Goal: Information Seeking & Learning: Find contact information

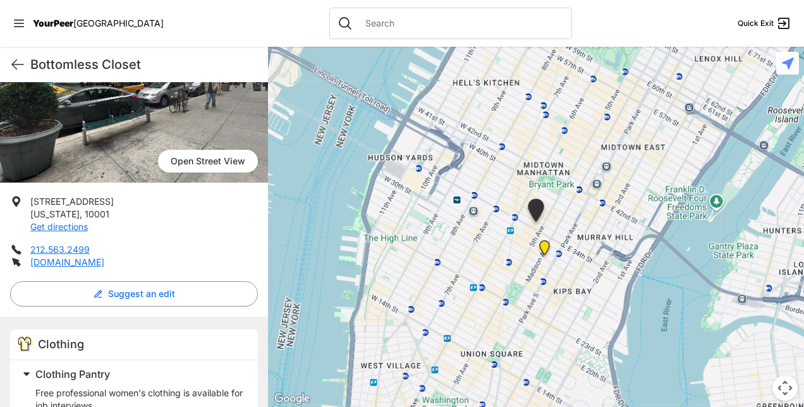
scroll to position [125, 0]
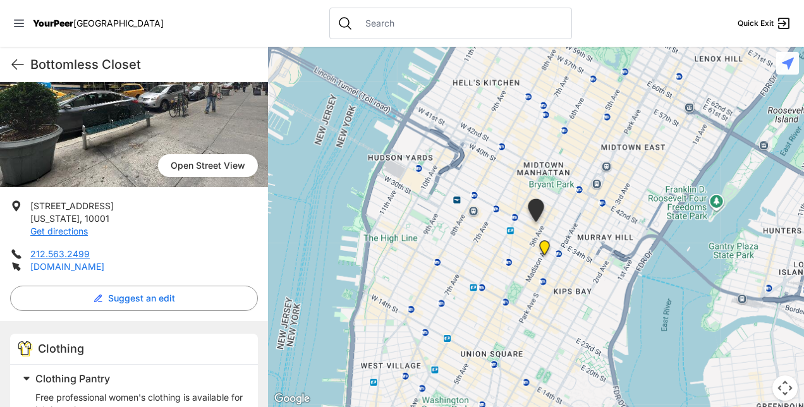
click at [104, 262] on link "bottomlesscloset.org" at bounding box center [67, 266] width 74 height 11
drag, startPoint x: 261, startPoint y: 238, endPoint x: 264, endPoint y: 264, distance: 26.1
click at [264, 264] on div "Bottomless Closet Quick Exit Bottomless Closet Midtown ✓ Validated 9 months ago…" at bounding box center [134, 227] width 268 height 360
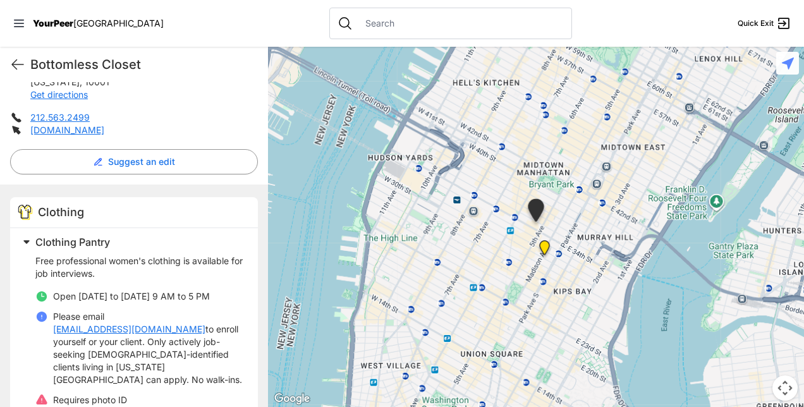
scroll to position [260, 0]
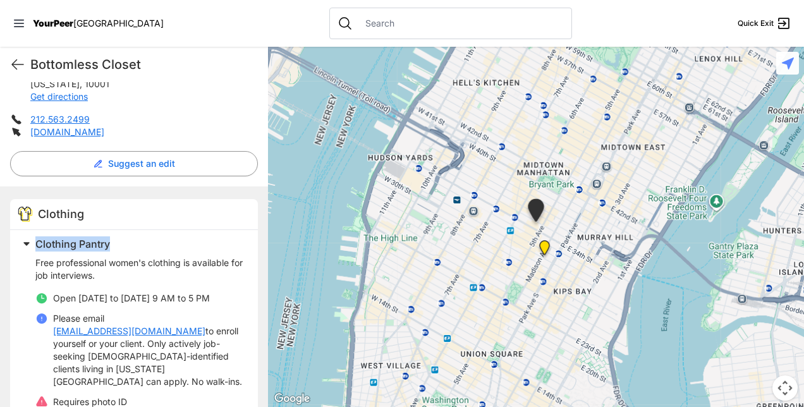
drag, startPoint x: 113, startPoint y: 246, endPoint x: 33, endPoint y: 245, distance: 80.3
click at [33, 245] on div "Clothing Pantry Free professional women's clothing is available for job intervi…" at bounding box center [134, 339] width 248 height 219
drag, startPoint x: 33, startPoint y: 245, endPoint x: 47, endPoint y: 241, distance: 14.3
copy div "Clothing Pantry"
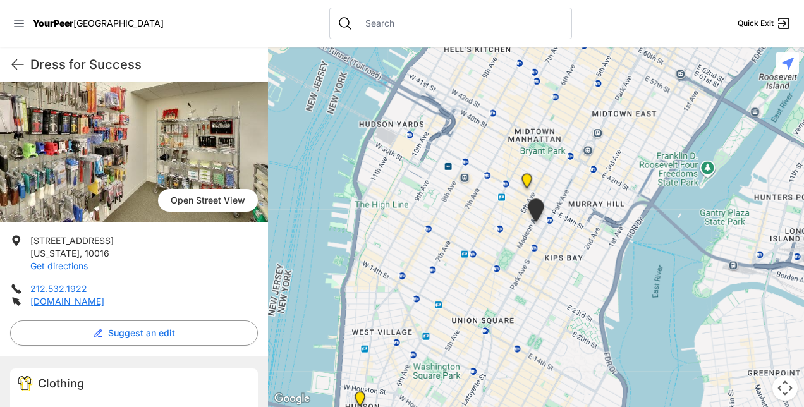
scroll to position [105, 0]
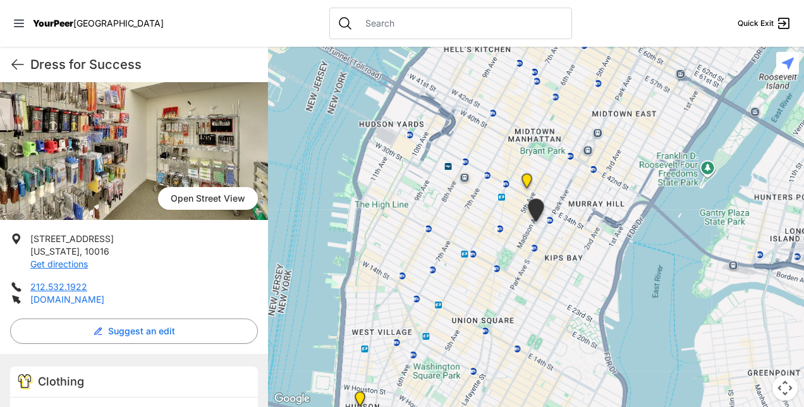
click at [104, 296] on link "dressforsuccessnyc.org" at bounding box center [67, 299] width 74 height 11
click at [253, 260] on div "32 E 31st St, 6th Floor New York , 10016 Get directions 212.532.1922 dressforsu…" at bounding box center [134, 293] width 268 height 121
drag, startPoint x: 88, startPoint y: 284, endPoint x: 33, endPoint y: 284, distance: 55.0
click at [33, 284] on li "212.532.1922" at bounding box center [134, 287] width 248 height 13
copy link "212.532.1922"
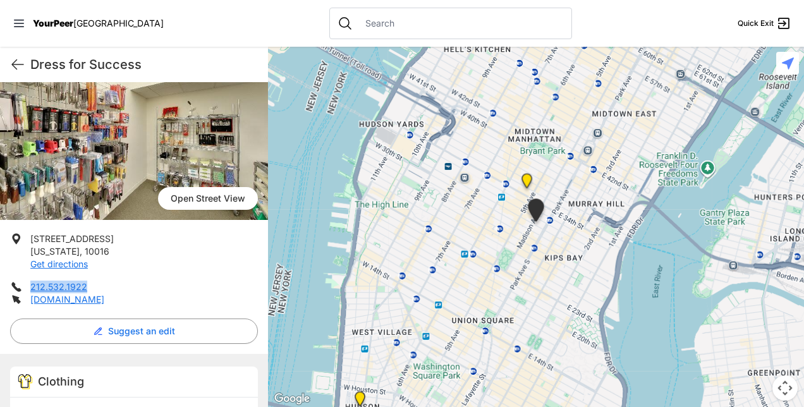
click at [153, 278] on ul "32 E 31st St, 6th Floor New York , 10016 Get directions 212.532.1922 dressforsu…" at bounding box center [134, 269] width 248 height 73
drag, startPoint x: 105, startPoint y: 283, endPoint x: 32, endPoint y: 283, distance: 73.3
click at [32, 283] on li "212.532.1922" at bounding box center [134, 287] width 248 height 13
copy link "212.532.1922"
click at [164, 249] on li "32 E 31st St, 6th Floor New York , 10016 Get directions" at bounding box center [134, 252] width 248 height 38
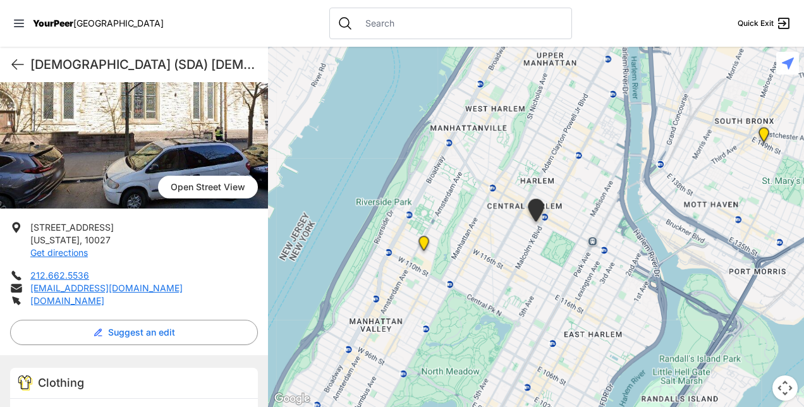
scroll to position [118, 0]
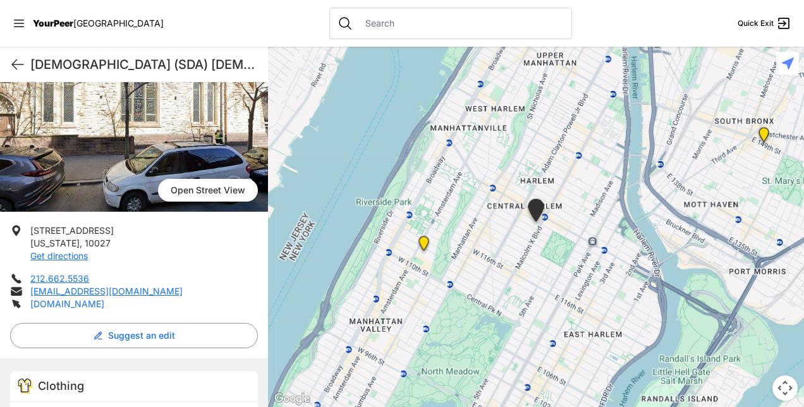
click at [63, 302] on link "[DOMAIN_NAME]" at bounding box center [67, 303] width 74 height 11
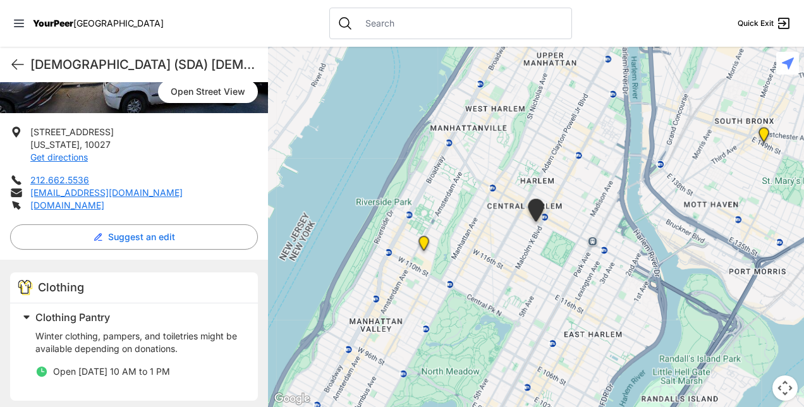
scroll to position [222, 0]
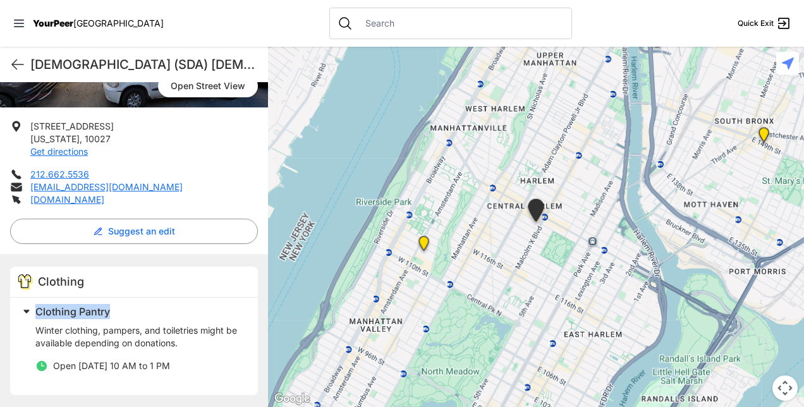
drag, startPoint x: 114, startPoint y: 309, endPoint x: 32, endPoint y: 308, distance: 82.2
click at [32, 308] on div "Clothing Pantry Winter clothing, pampers, and toiletries might be available dep…" at bounding box center [134, 346] width 248 height 97
copy div "Clothing Pantry"
drag, startPoint x: 95, startPoint y: 174, endPoint x: 33, endPoint y: 174, distance: 61.9
click at [33, 174] on li "212.662.5536" at bounding box center [134, 174] width 248 height 13
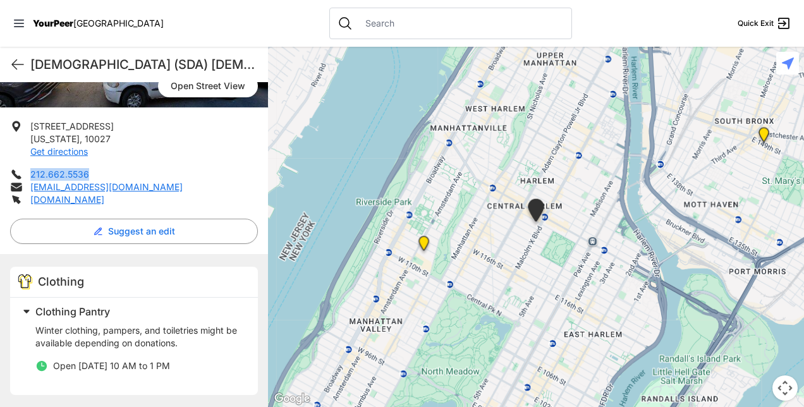
copy link "212.662.5536"
click at [82, 175] on link "212.662.5536" at bounding box center [59, 174] width 59 height 11
click at [64, 174] on link "212.662.5536" at bounding box center [59, 174] width 59 height 11
click at [138, 166] on ul "[STREET_ADDRESS][US_STATE] Get directions 212.662.5536 [EMAIL_ADDRESS][DOMAIN_N…" at bounding box center [134, 163] width 248 height 86
drag, startPoint x: 92, startPoint y: 171, endPoint x: 24, endPoint y: 173, distance: 68.3
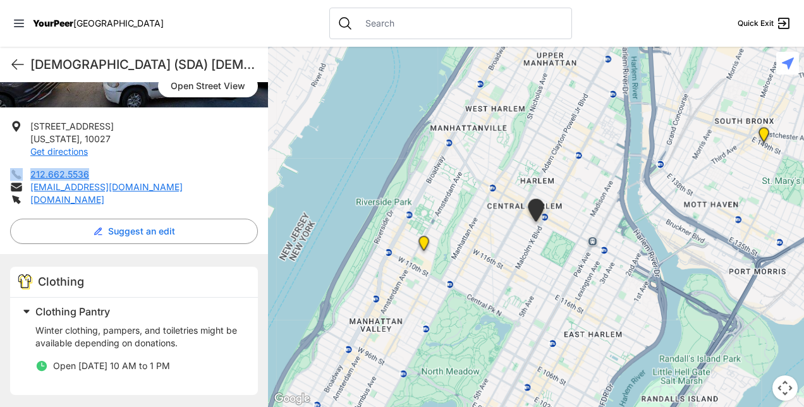
click at [24, 173] on li "212.662.5536" at bounding box center [134, 174] width 248 height 13
copy li "212.662.5536"
drag, startPoint x: 197, startPoint y: 191, endPoint x: 26, endPoint y: 186, distance: 171.4
click at [26, 186] on li "[EMAIL_ADDRESS][DOMAIN_NAME]" at bounding box center [134, 187] width 248 height 13
drag, startPoint x: 26, startPoint y: 186, endPoint x: 90, endPoint y: 186, distance: 63.8
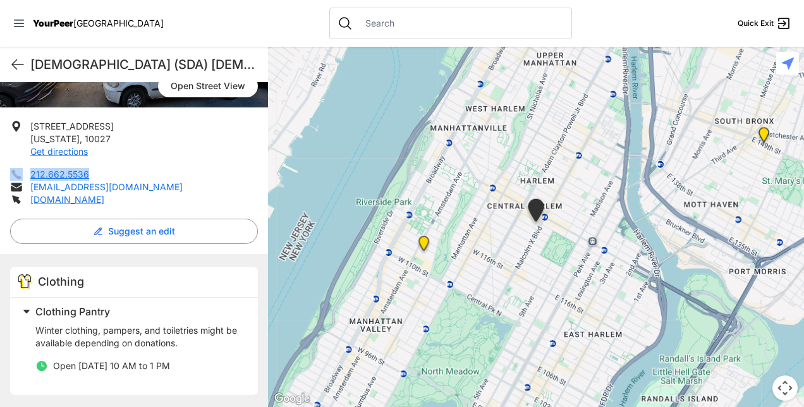
copy link "[EMAIL_ADDRESS][DOMAIN_NAME]"
drag, startPoint x: 319, startPoint y: 405, endPoint x: 233, endPoint y: 377, distance: 90.3
click at [233, 377] on ul "Open [DATE] 10 AM to 1 PM" at bounding box center [138, 370] width 207 height 20
